Goal: Task Accomplishment & Management: Complete application form

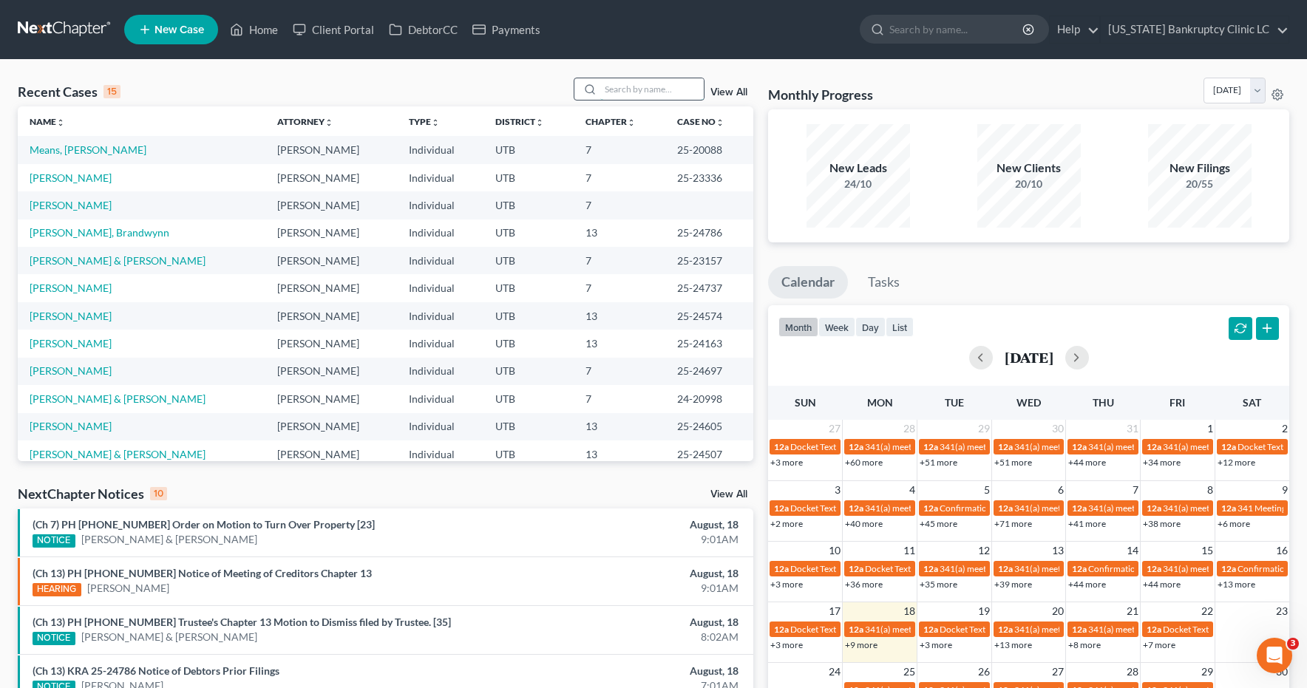
click at [616, 90] on input "search" at bounding box center [651, 88] width 103 height 21
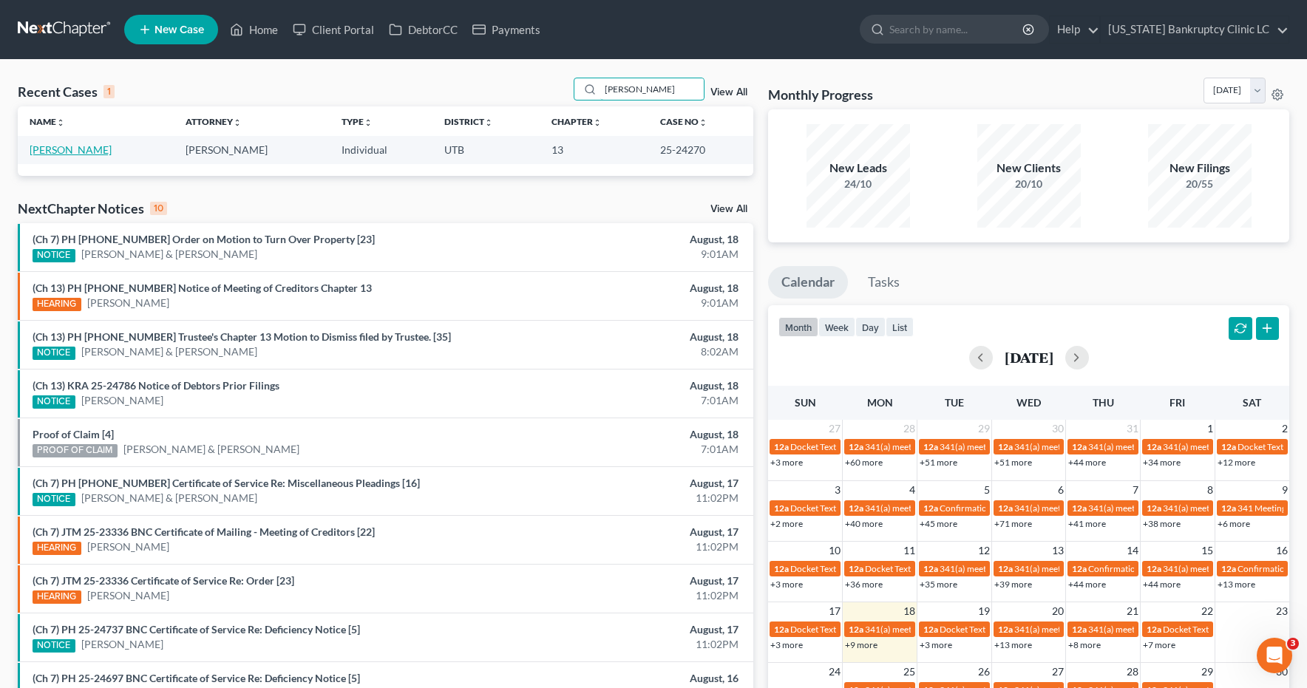
type input "[PERSON_NAME]"
click at [93, 154] on link "[PERSON_NAME]" at bounding box center [71, 149] width 82 height 13
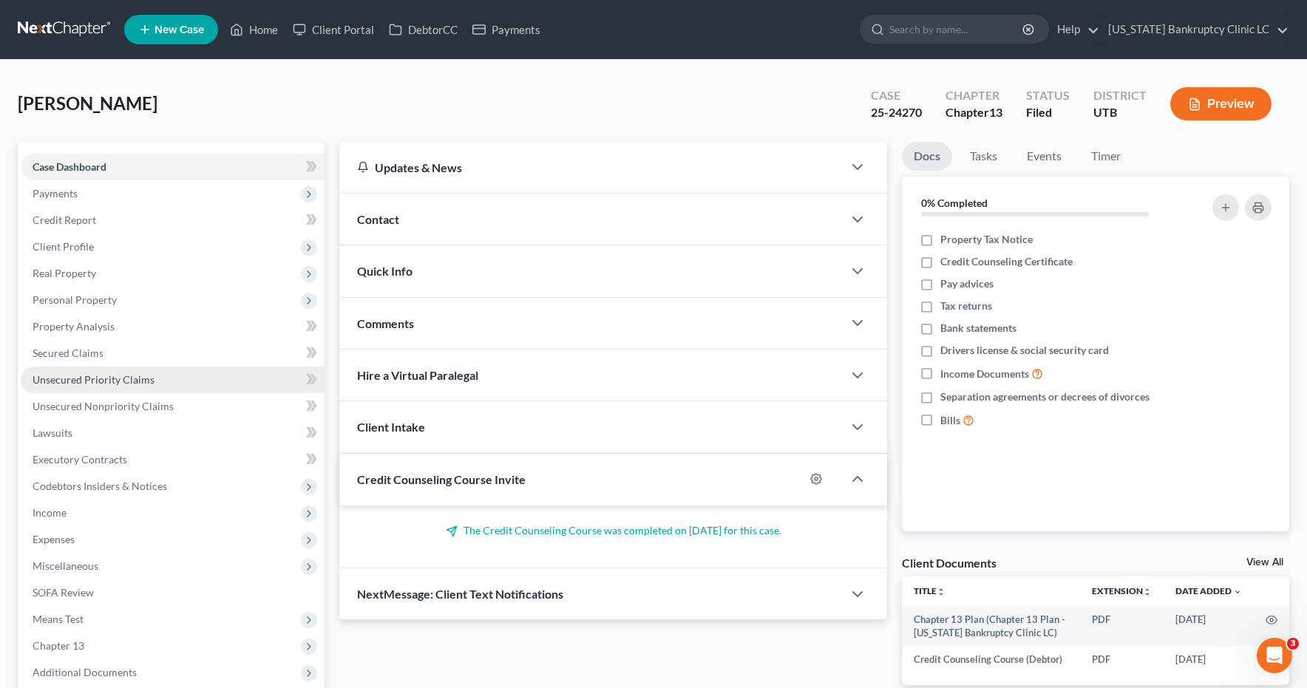
click at [127, 381] on span "Unsecured Priority Claims" at bounding box center [94, 379] width 122 height 13
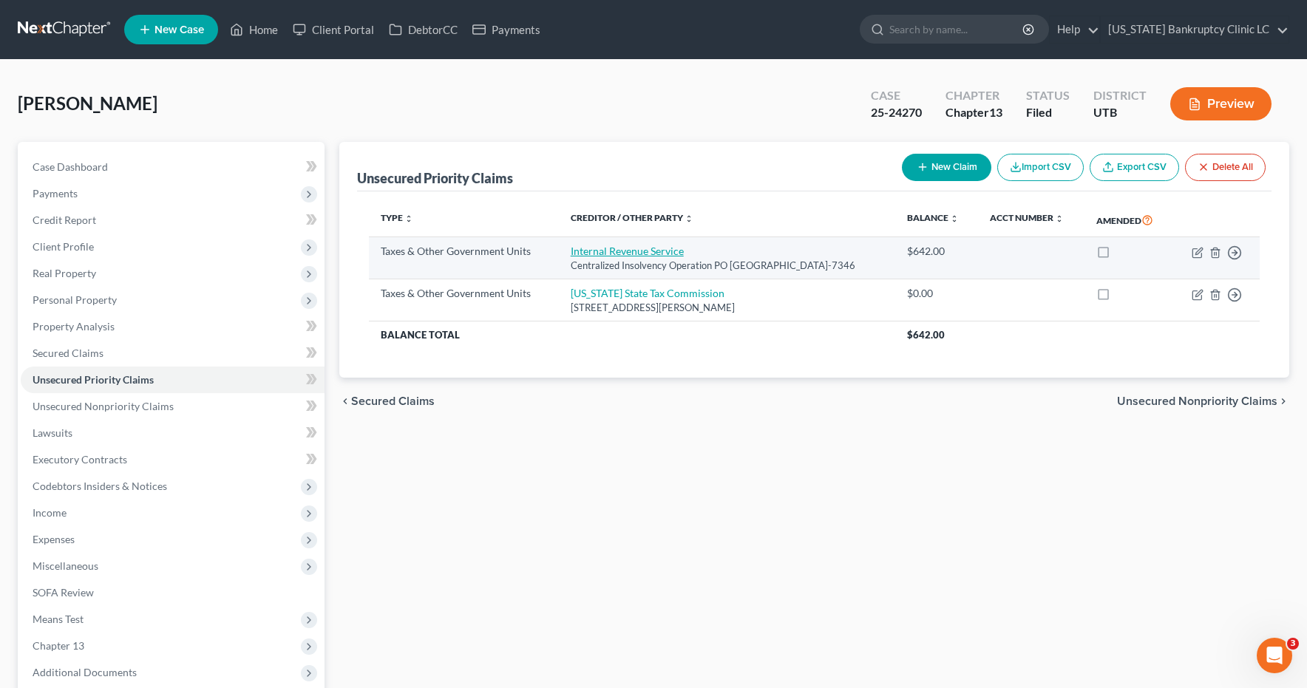
click at [630, 257] on link "Internal Revenue Service" at bounding box center [627, 251] width 113 height 13
select select "0"
select select "39"
select select "0"
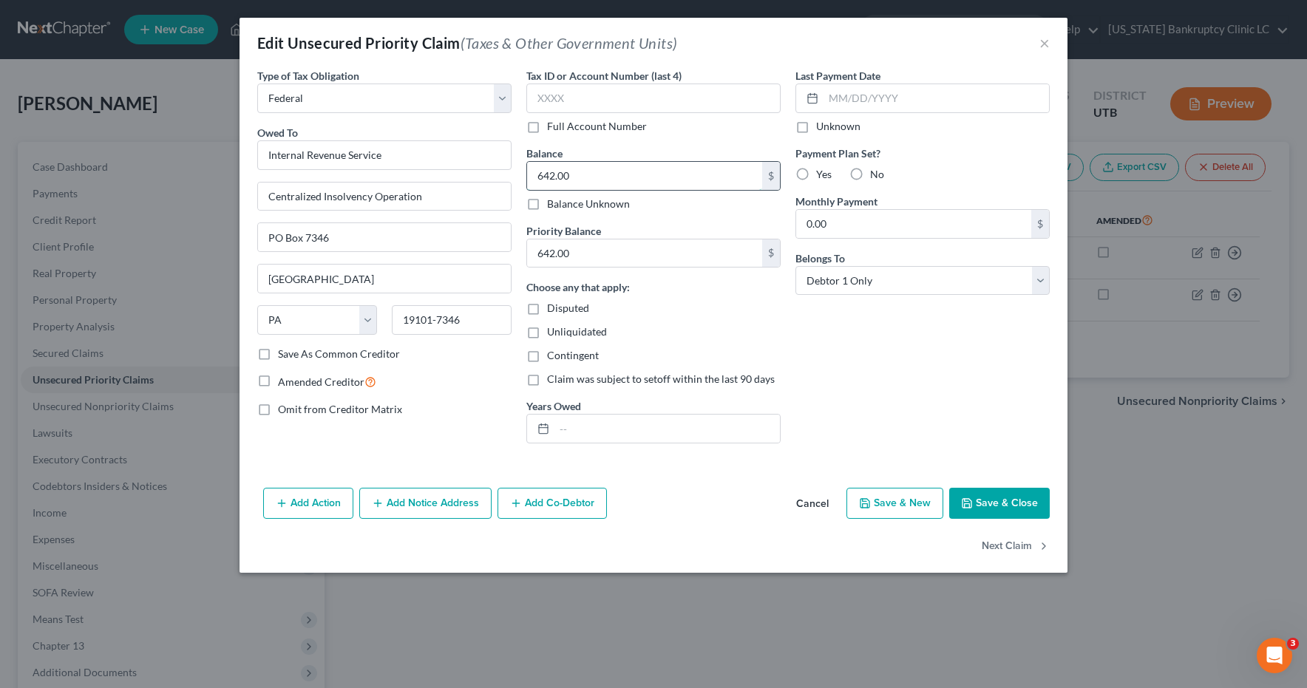
click at [594, 183] on input "642.00" at bounding box center [644, 176] width 235 height 28
type input "667.46"
type input "5"
type input "654.62"
click at [547, 127] on label "Full Account Number" at bounding box center [597, 126] width 100 height 15
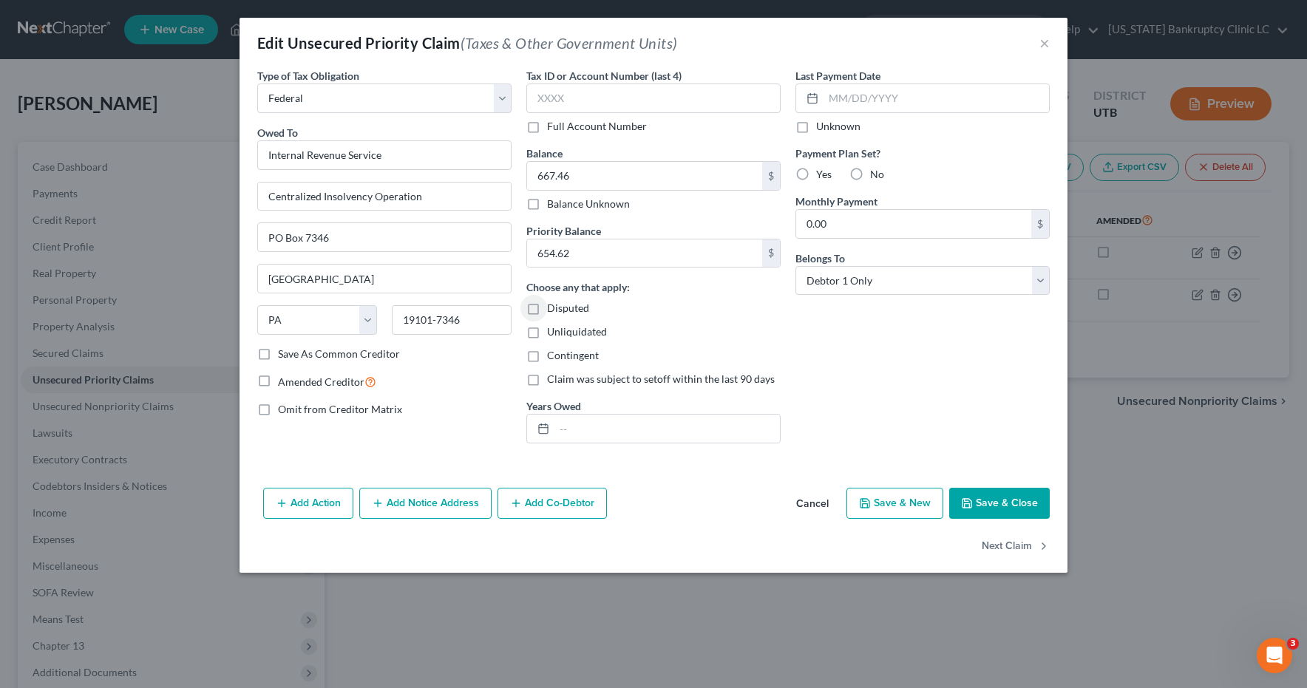
click at [553, 127] on input "Full Account Number" at bounding box center [558, 124] width 10 height 10
click at [566, 100] on input "text" at bounding box center [653, 99] width 254 height 30
type input "POC 4"
click at [996, 507] on button "Save & Close" at bounding box center [999, 503] width 101 height 31
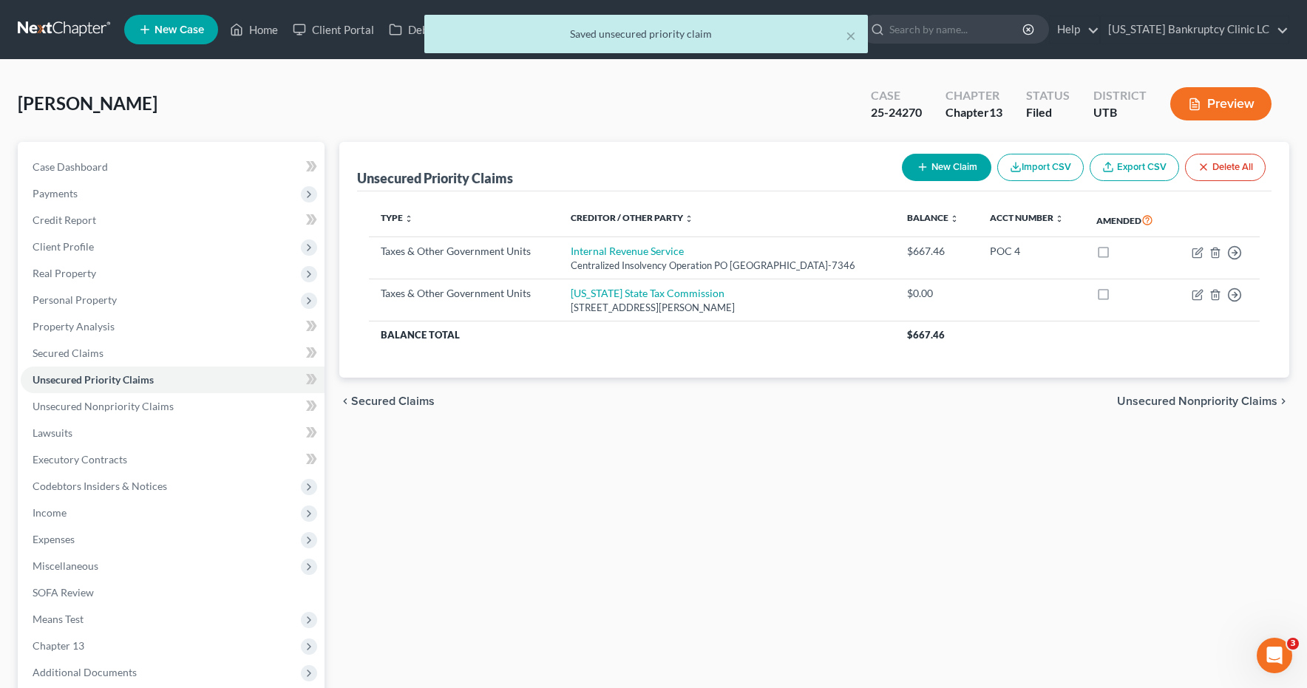
click at [64, 28] on div "× Saved unsecured priority claim" at bounding box center [646, 38] width 1307 height 46
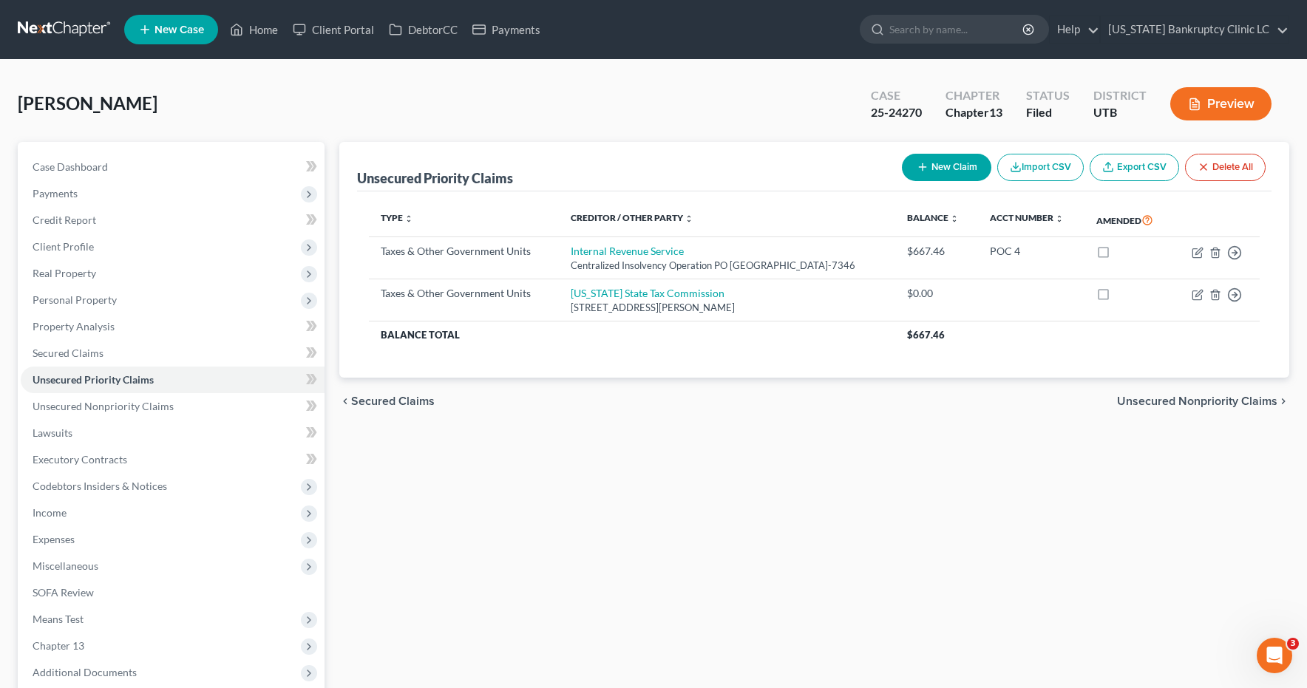
click at [48, 25] on link at bounding box center [65, 29] width 95 height 27
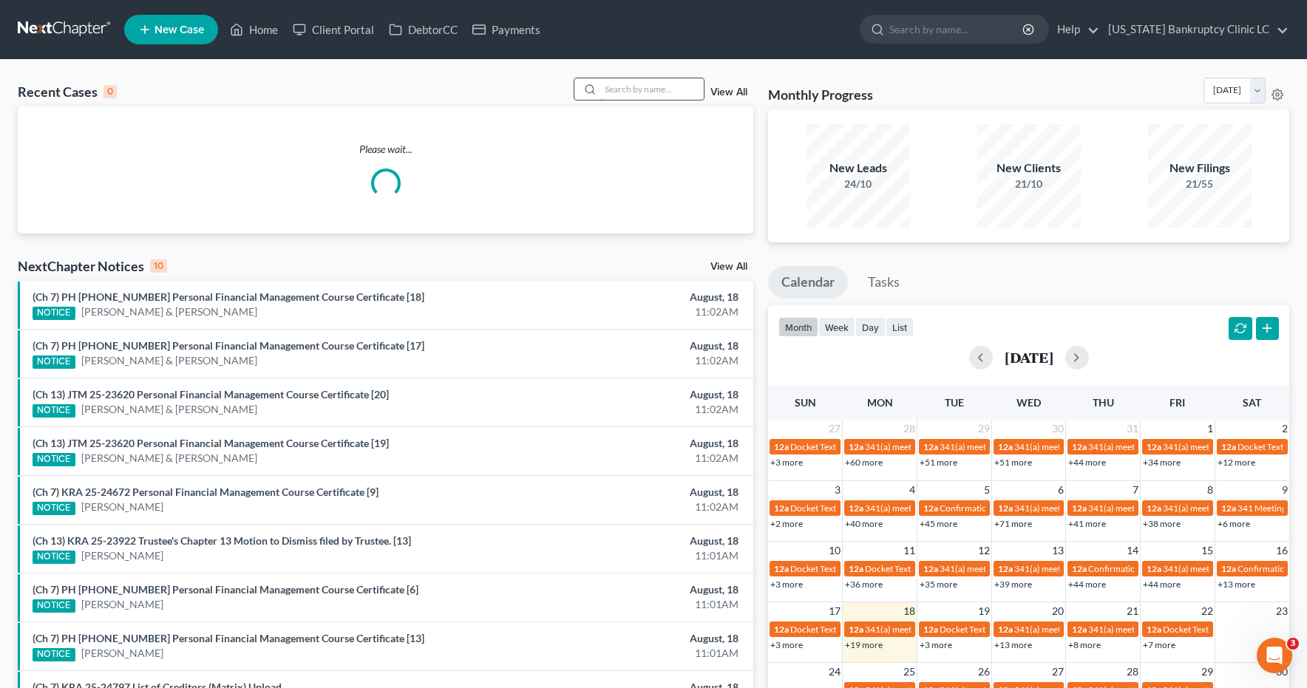
click at [653, 85] on input "search" at bounding box center [651, 88] width 103 height 21
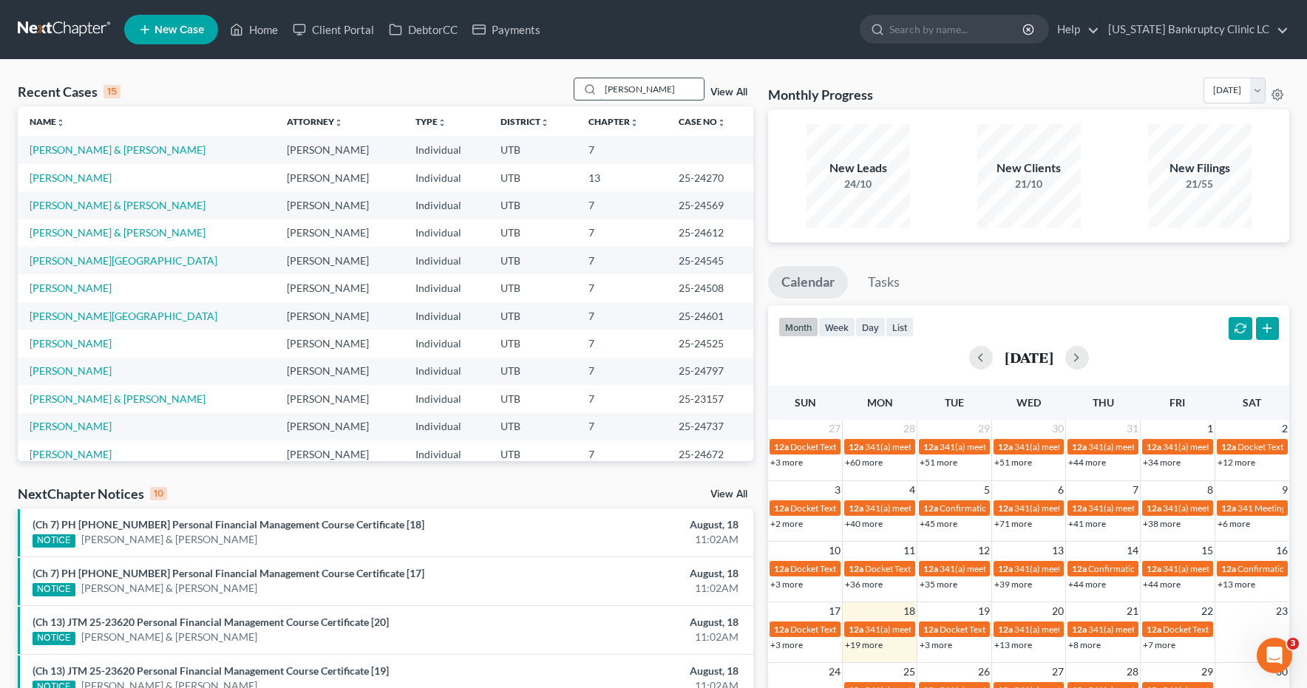
type input "hawkins"
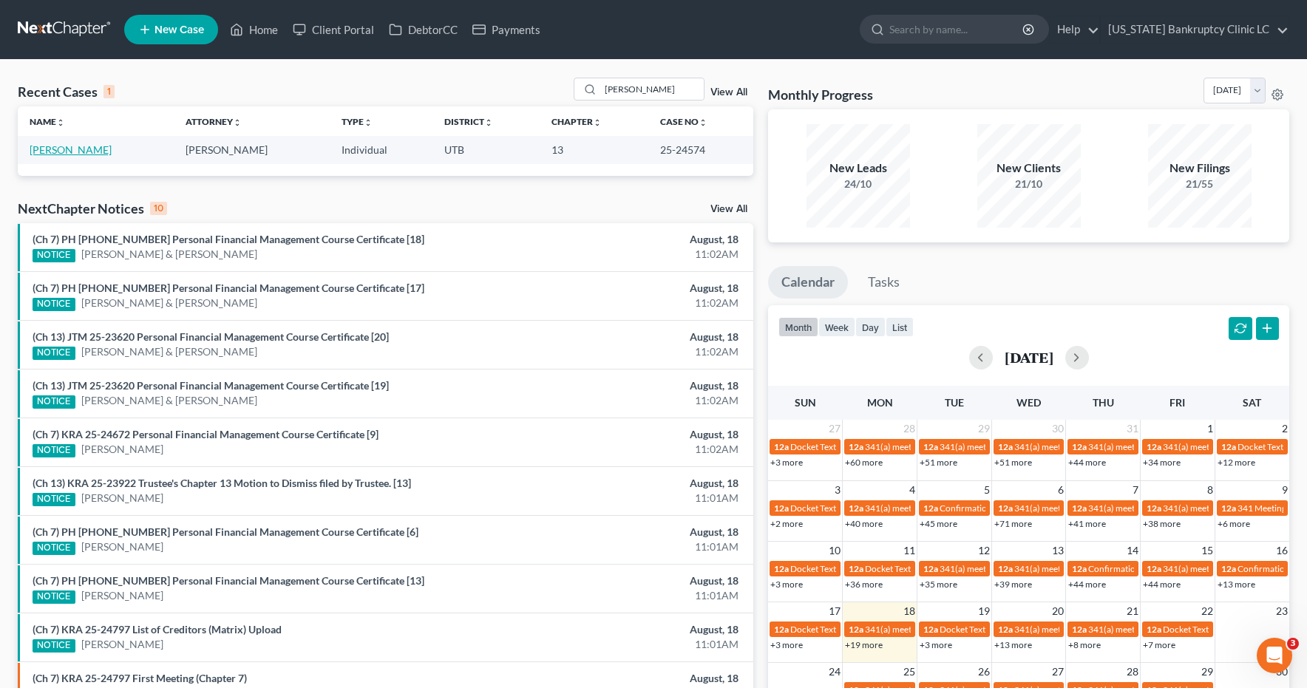
click at [45, 152] on link "[PERSON_NAME]" at bounding box center [71, 149] width 82 height 13
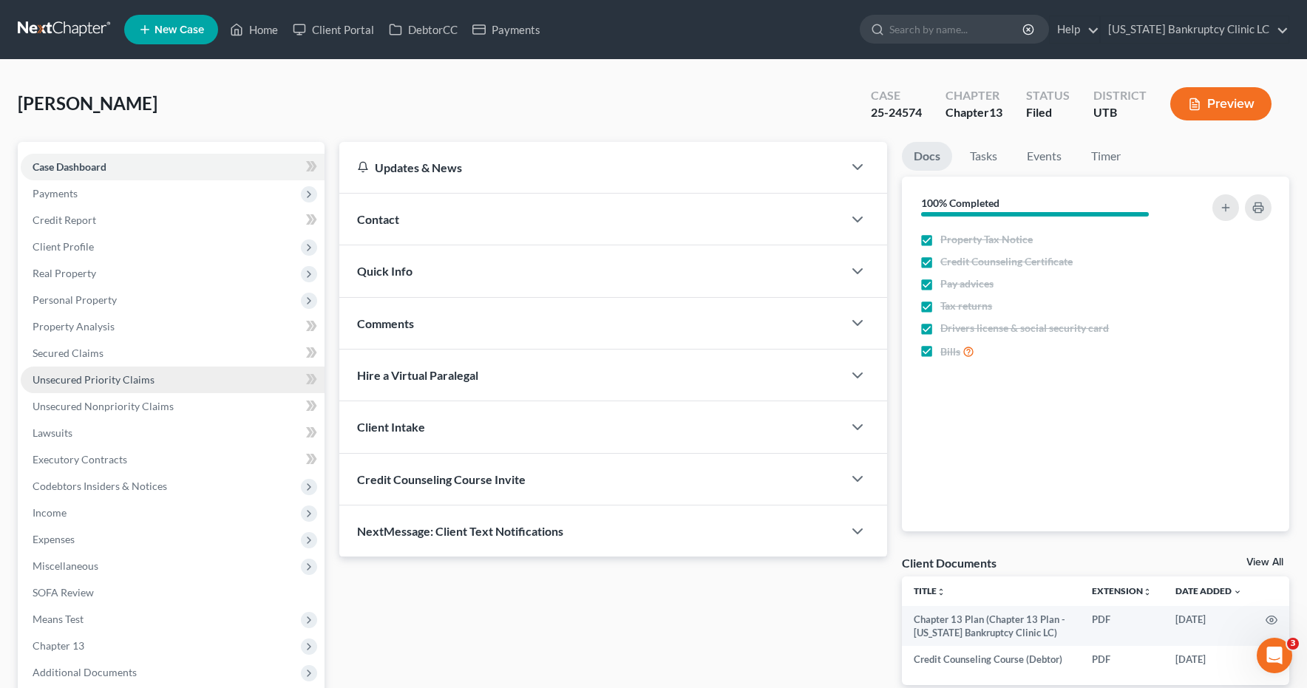
click at [82, 384] on span "Unsecured Priority Claims" at bounding box center [94, 379] width 122 height 13
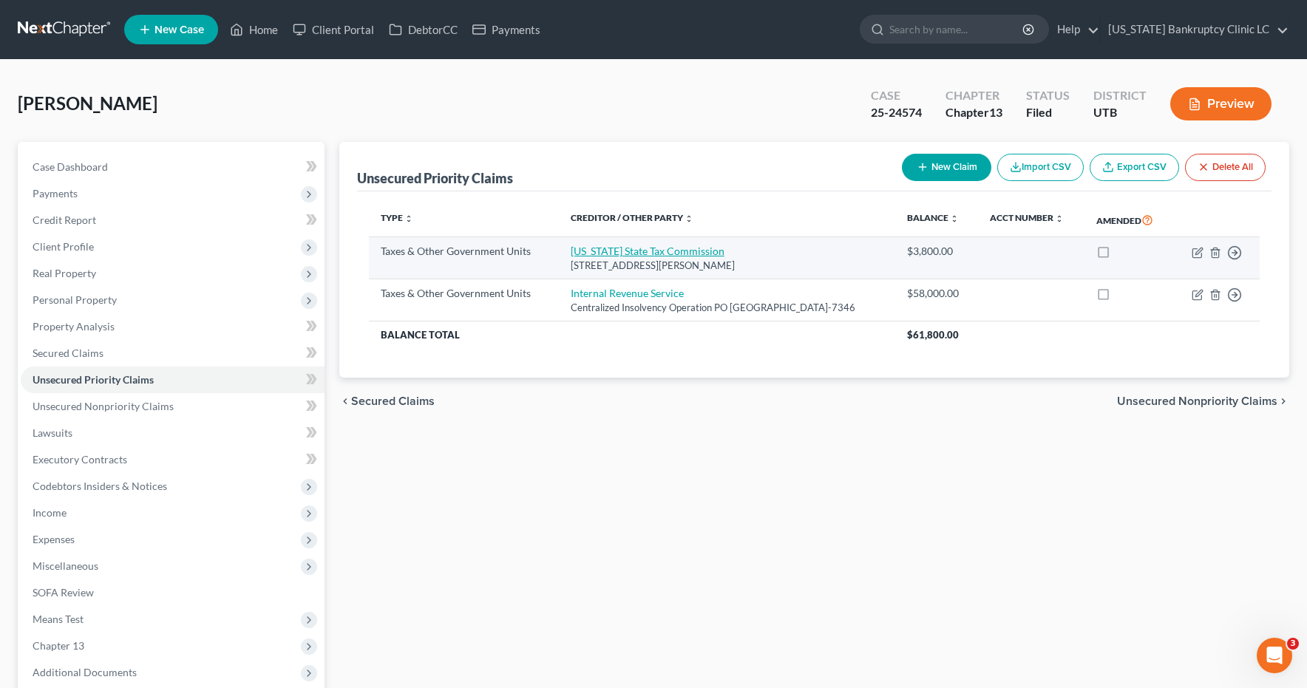
click at [601, 257] on link "[US_STATE] State Tax Commission" at bounding box center [648, 251] width 154 height 13
select select "2"
select select "46"
select select "0"
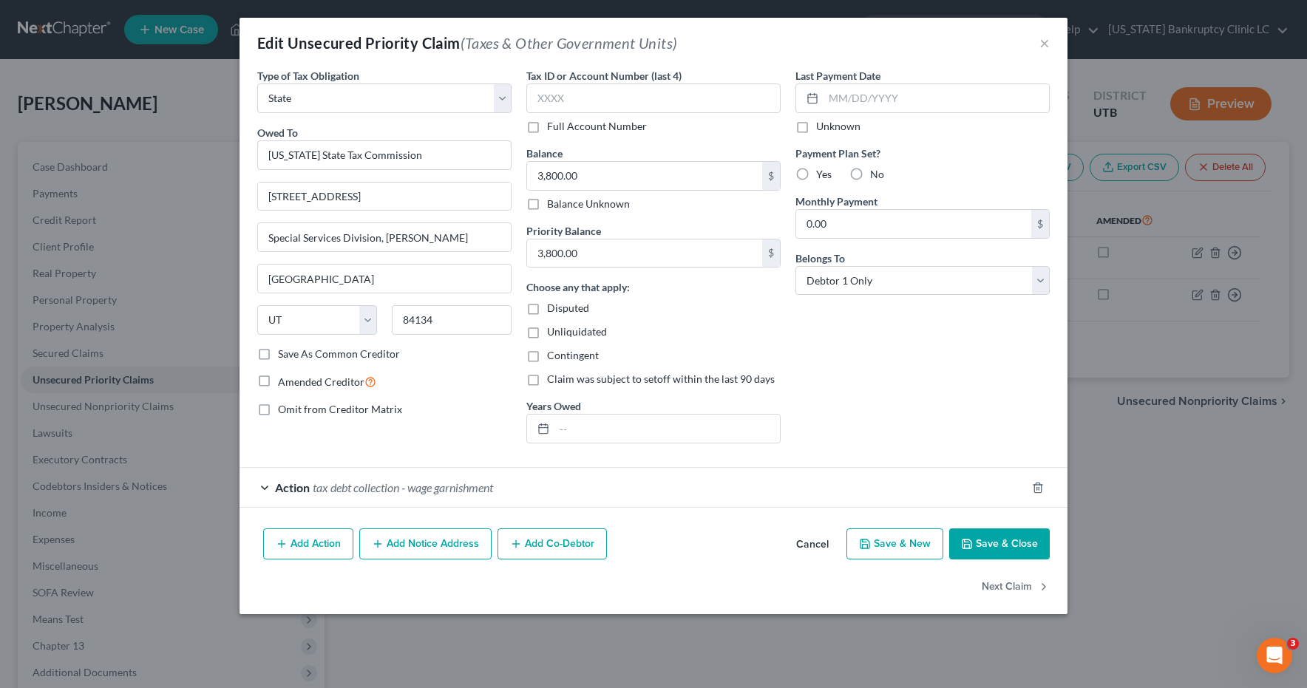
click at [547, 130] on label "Full Account Number" at bounding box center [597, 126] width 100 height 15
click at [553, 129] on input "Full Account Number" at bounding box center [558, 124] width 10 height 10
click at [559, 100] on input "text" at bounding box center [653, 99] width 254 height 30
type input "POC 3"
type input "3,086.51"
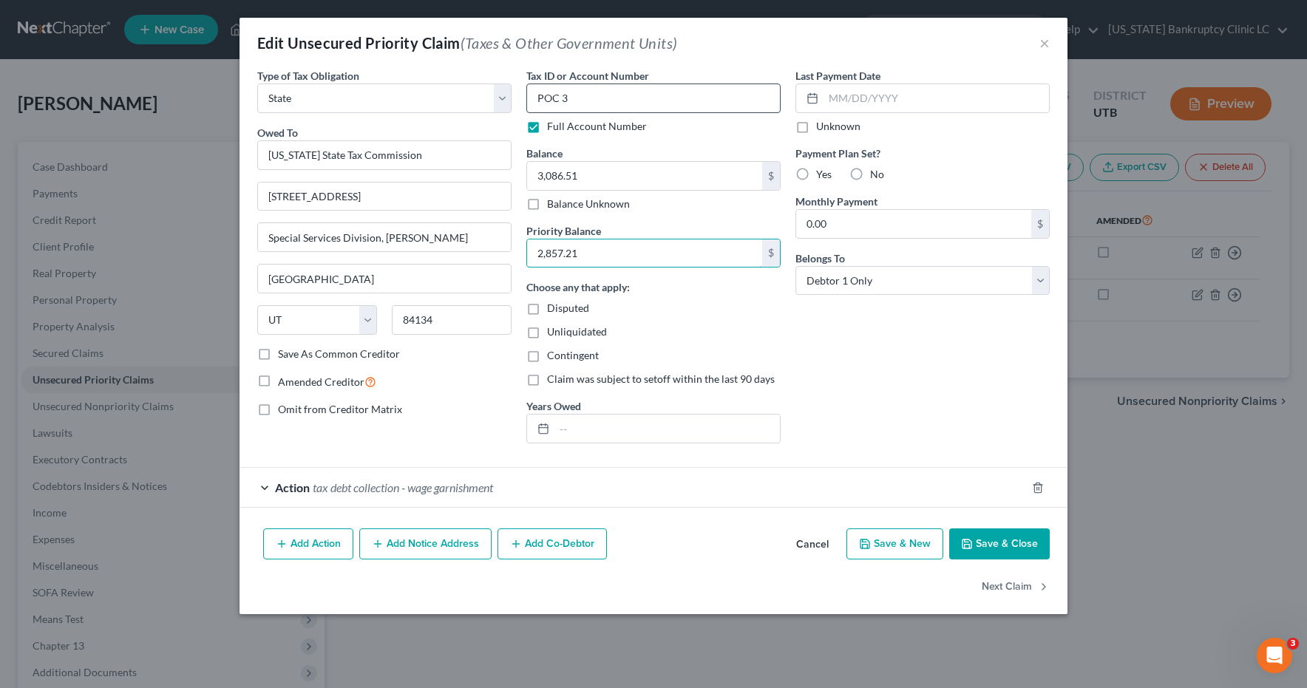
type input "2,857.21"
click at [1004, 550] on button "Save & Close" at bounding box center [999, 543] width 101 height 31
